Goal: Find specific page/section: Find specific page/section

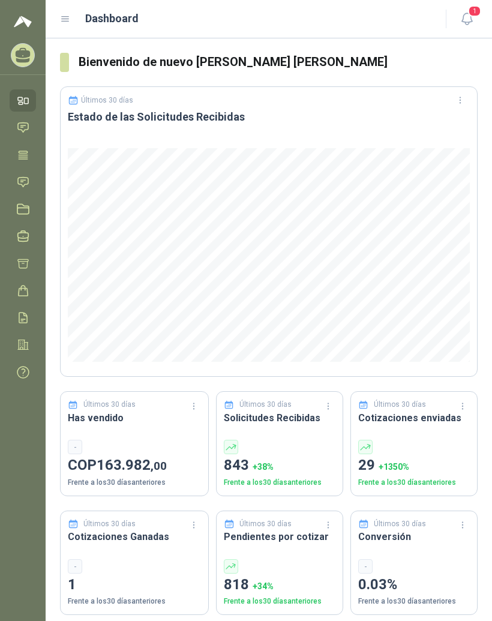
click at [67, 14] on icon at bounding box center [65, 19] width 11 height 11
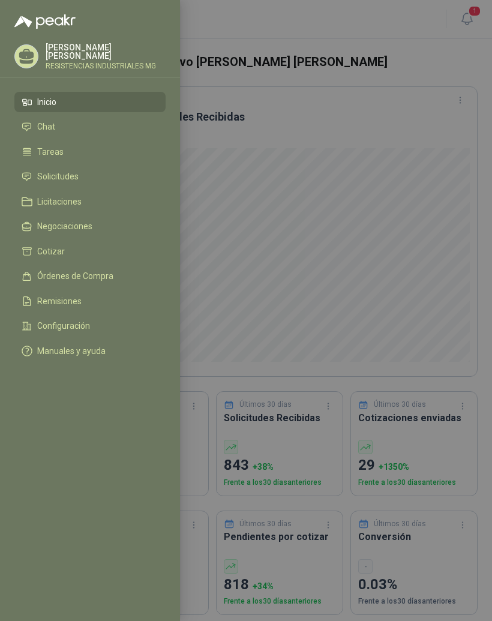
click at [85, 170] on link "Solicitudes" at bounding box center [89, 177] width 151 height 20
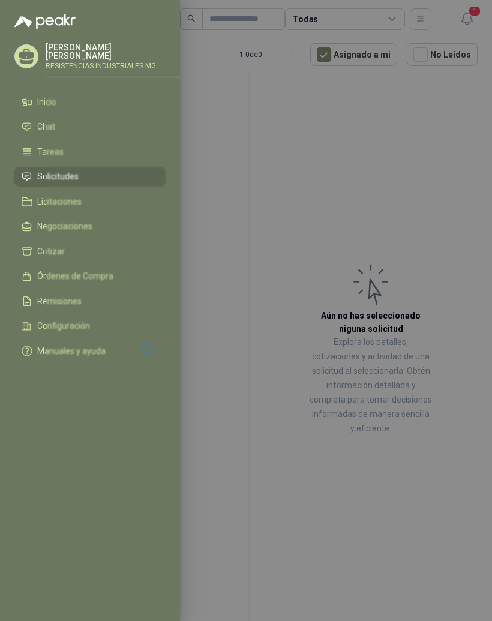
click at [416, 173] on div at bounding box center [246, 310] width 492 height 621
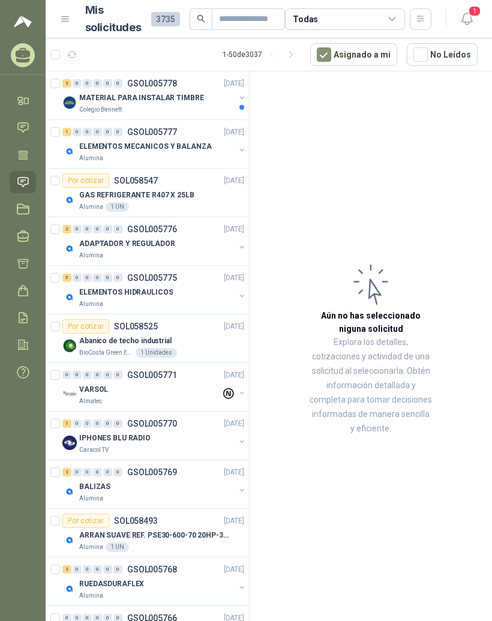
click at [181, 106] on div "Colegio Bennett" at bounding box center [157, 110] width 156 height 10
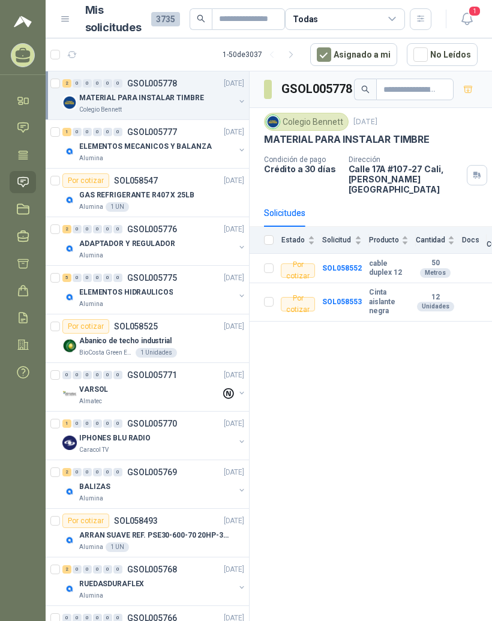
click at [203, 145] on div "ELEMENTOS MECANICOS Y BALANZA" at bounding box center [157, 146] width 156 height 14
